Goal: Go to known website: Go to known website

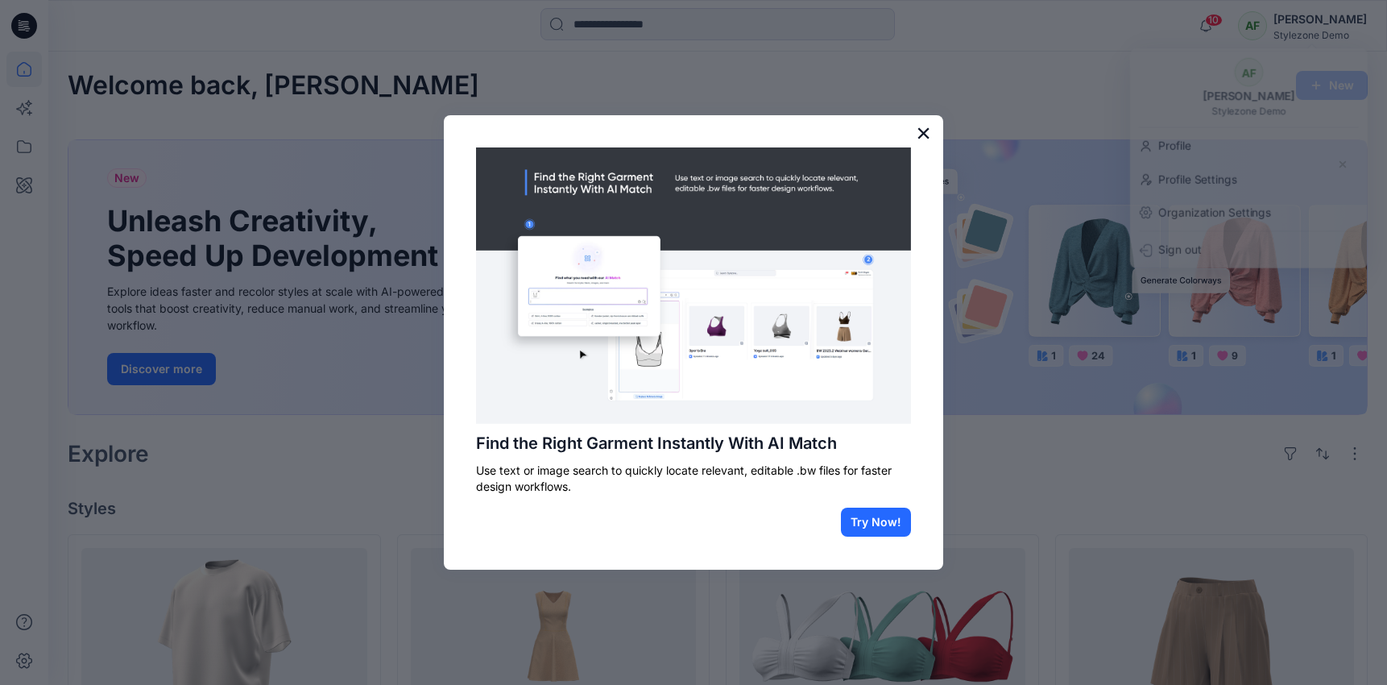
click at [921, 133] on button "×" at bounding box center [923, 133] width 15 height 26
